Goal: Obtain resource: Obtain resource

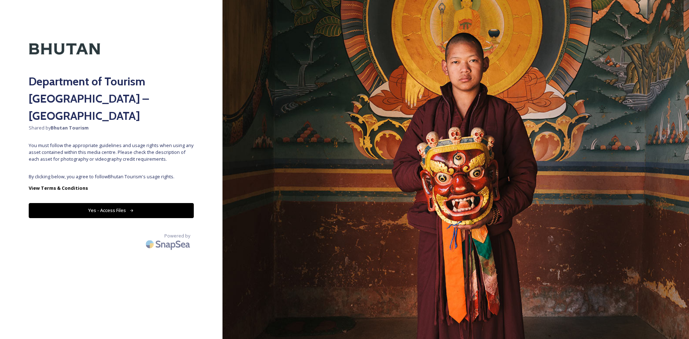
click at [130, 203] on button "Yes - Access Files" at bounding box center [111, 210] width 165 height 15
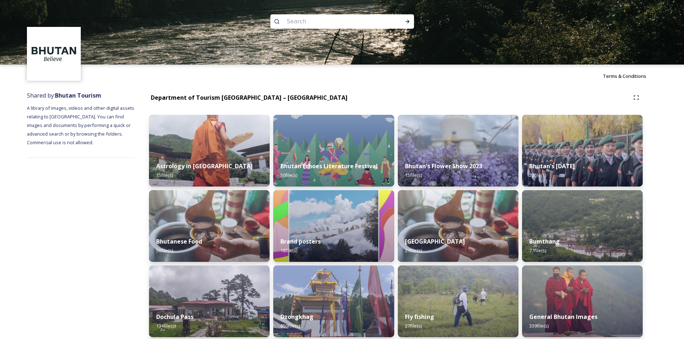
click at [310, 21] on input at bounding box center [332, 22] width 98 height 16
type input "trashichoe dzong"
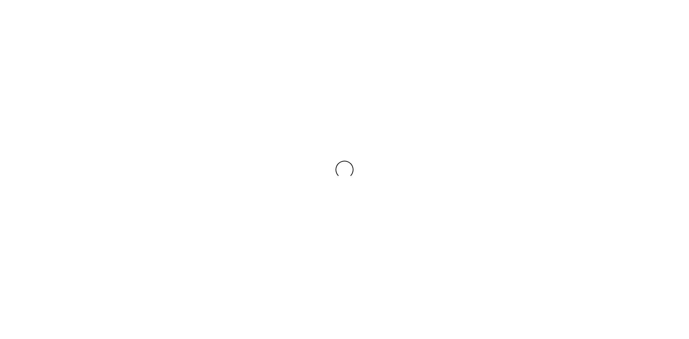
click at [407, 23] on div at bounding box center [344, 169] width 689 height 339
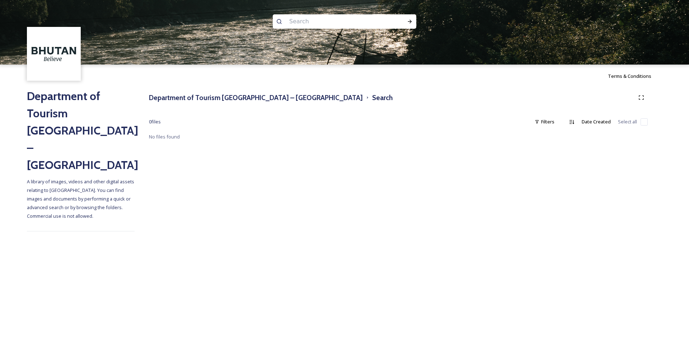
click at [318, 20] on input at bounding box center [335, 22] width 98 height 16
type input "tashicho dzong"
click at [305, 22] on span "tashicho dzong" at bounding box center [306, 21] width 40 height 10
click at [407, 21] on icon at bounding box center [410, 22] width 6 height 6
click at [563, 121] on div "0 file s Filters Date Created Select all" at bounding box center [398, 122] width 499 height 14
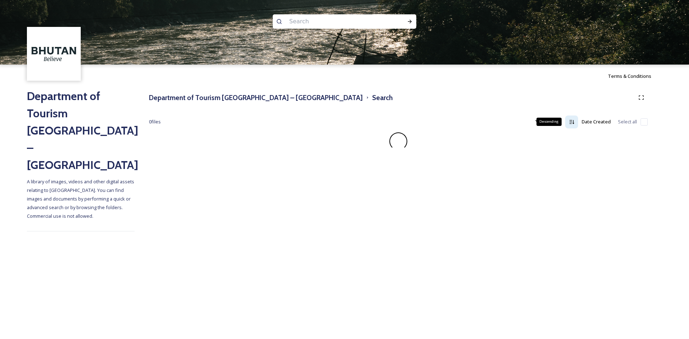
click at [569, 122] on div "Descending" at bounding box center [571, 122] width 13 height 13
click at [569, 122] on div "Ascending" at bounding box center [571, 122] width 13 height 13
click at [569, 122] on div "Descending" at bounding box center [571, 122] width 13 height 13
click at [569, 122] on div "Ascending" at bounding box center [571, 122] width 13 height 13
click at [642, 121] on input "checkbox" at bounding box center [643, 121] width 7 height 7
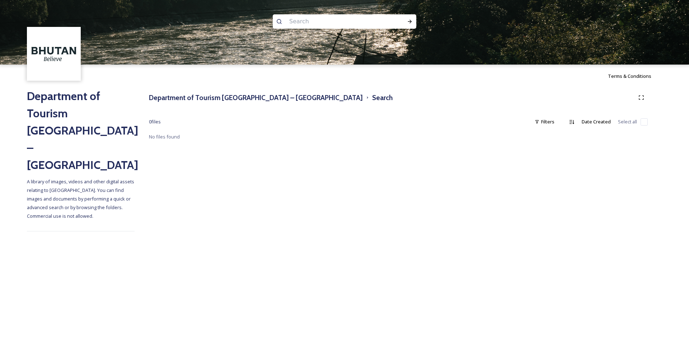
checkbox input "false"
click at [56, 55] on img at bounding box center [54, 54] width 52 height 52
click at [69, 113] on h2 "Department of Tourism [GEOGRAPHIC_DATA] – [GEOGRAPHIC_DATA]" at bounding box center [81, 131] width 108 height 86
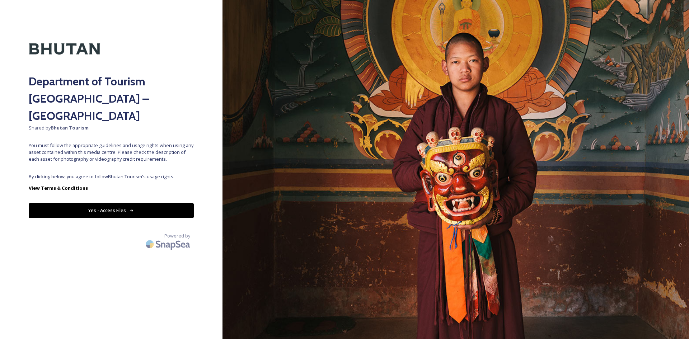
click at [113, 203] on button "Yes - Access Files" at bounding box center [111, 210] width 165 height 15
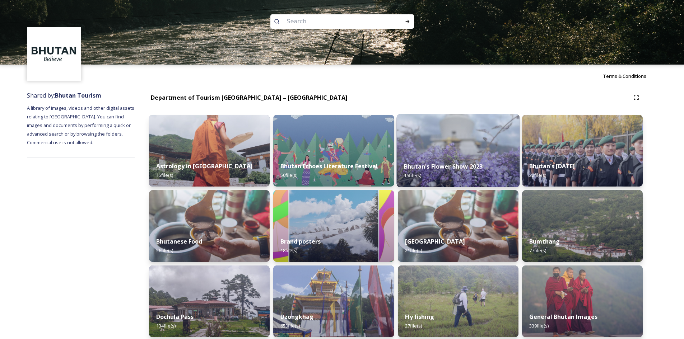
click at [469, 154] on img at bounding box center [457, 150] width 123 height 73
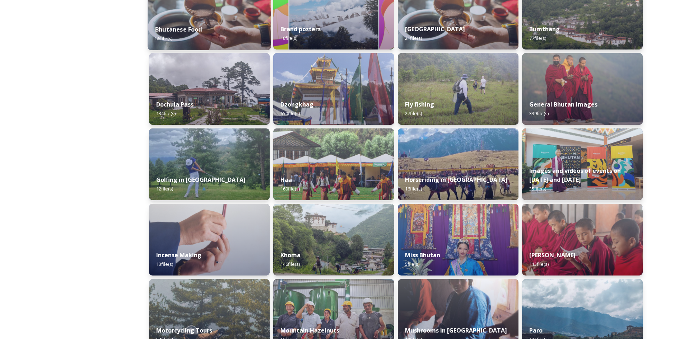
scroll to position [215, 0]
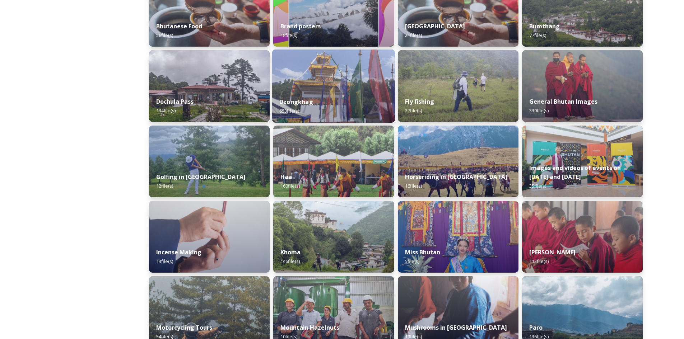
click at [307, 90] on div "Dzongkhag 650 file(s)" at bounding box center [333, 106] width 123 height 33
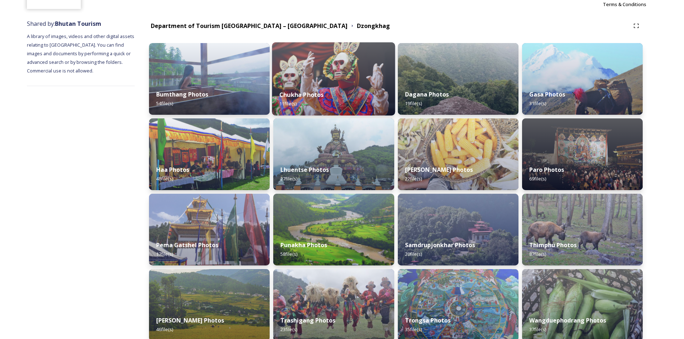
scroll to position [108, 0]
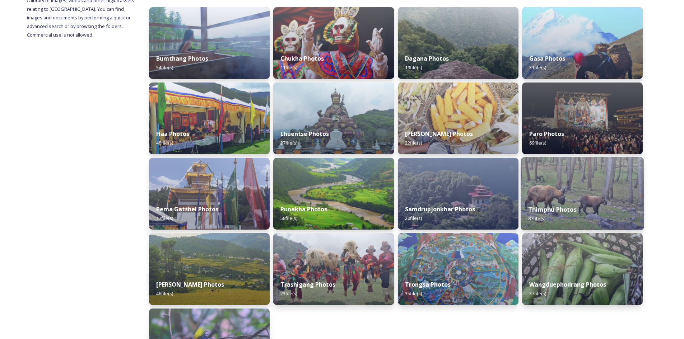
click at [563, 193] on img at bounding box center [581, 193] width 123 height 73
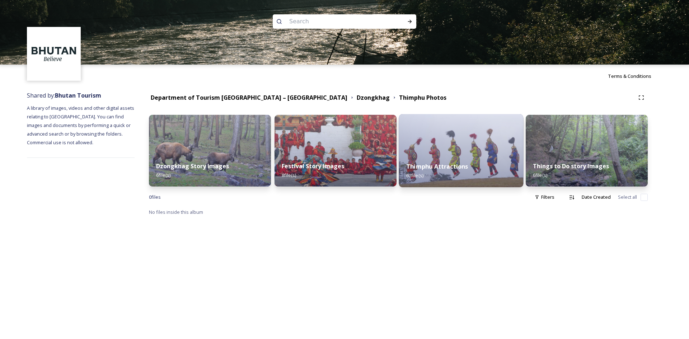
click at [477, 142] on img at bounding box center [461, 150] width 125 height 73
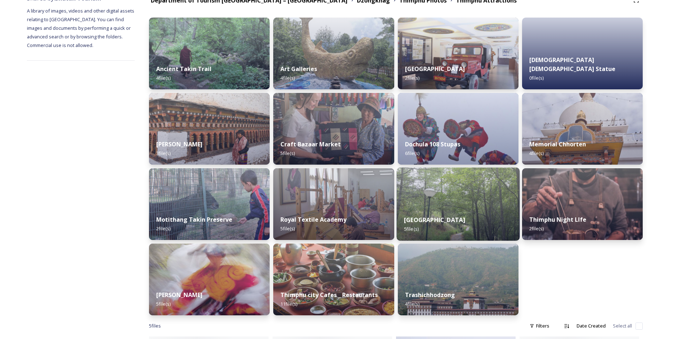
scroll to position [108, 0]
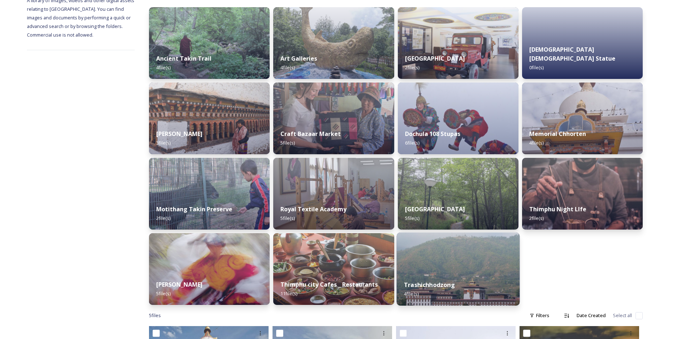
click at [459, 270] on img at bounding box center [457, 269] width 123 height 73
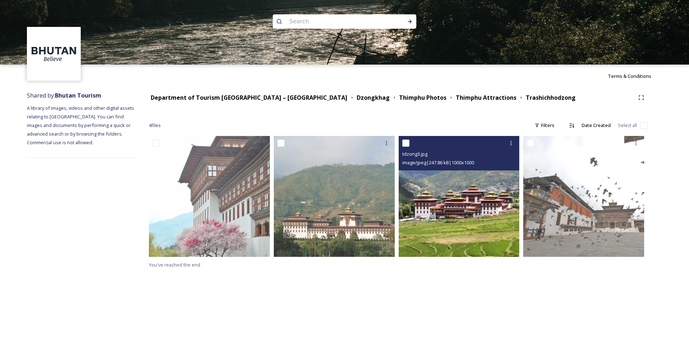
click at [497, 213] on img at bounding box center [459, 196] width 121 height 121
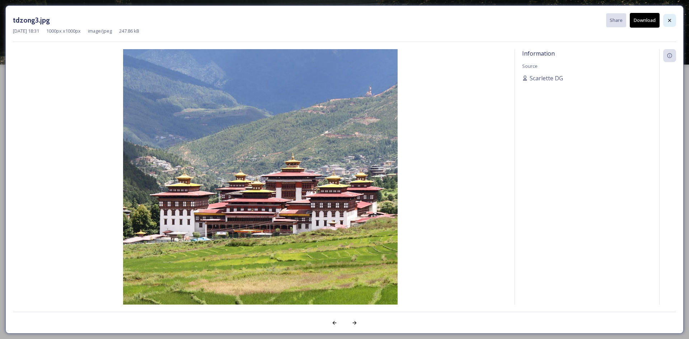
click at [666, 15] on div at bounding box center [669, 20] width 13 height 13
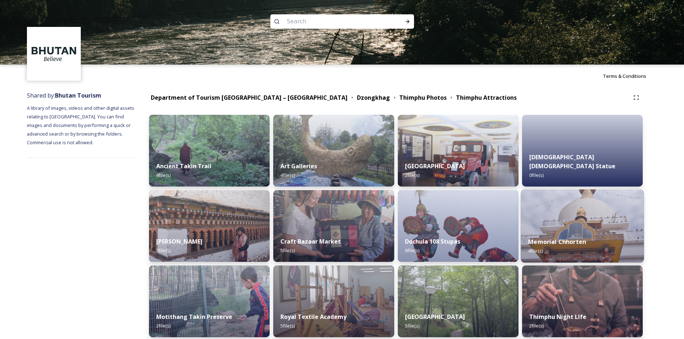
click at [569, 217] on img at bounding box center [581, 225] width 123 height 73
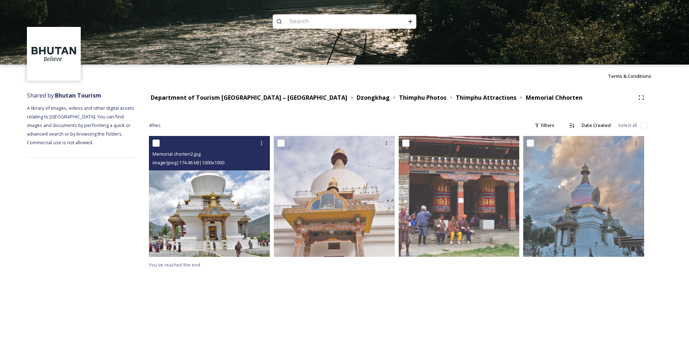
click at [200, 213] on img at bounding box center [209, 196] width 121 height 121
